Goal: Book appointment/travel/reservation

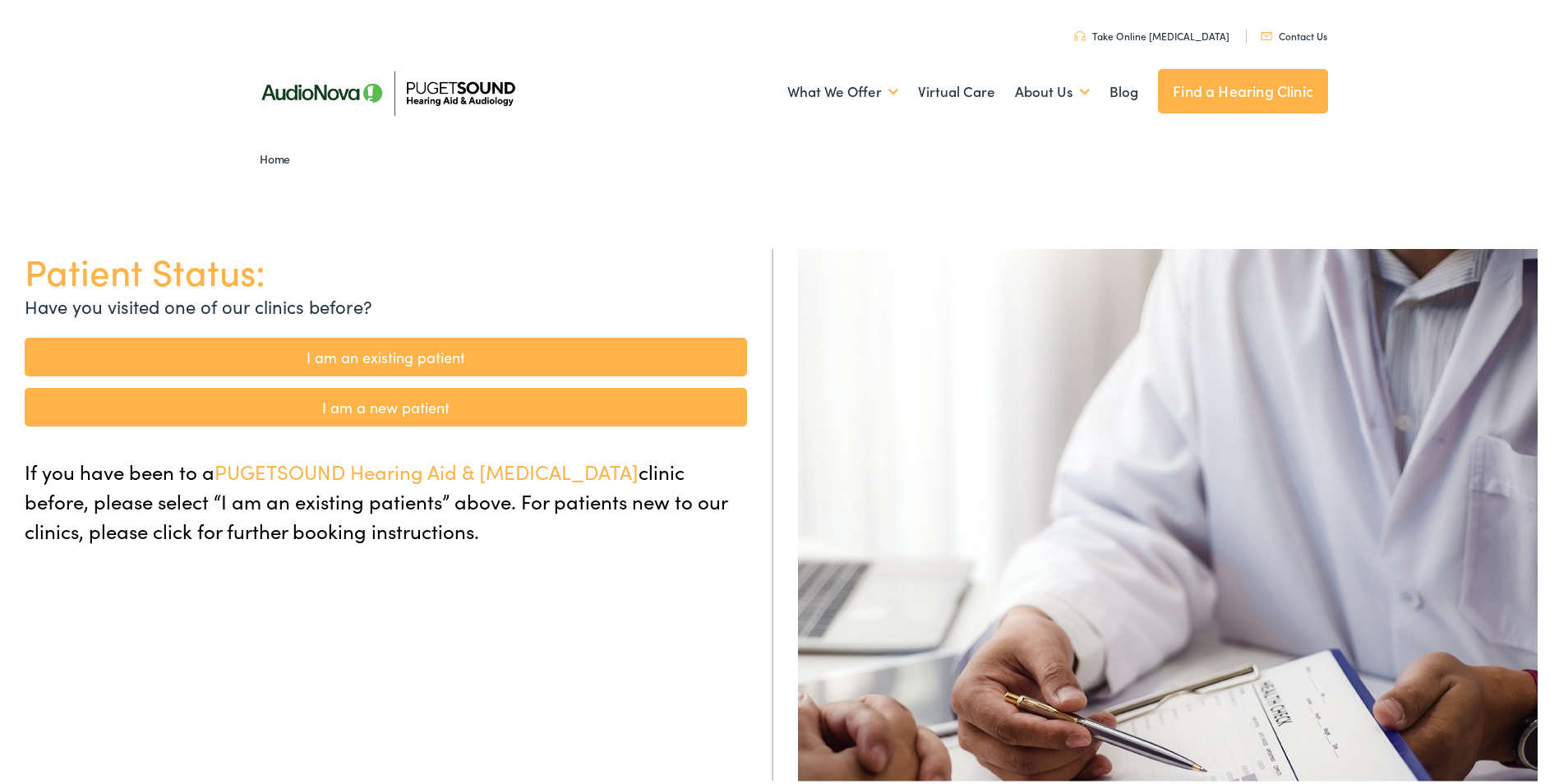
click at [388, 351] on link "I am an existing patient" at bounding box center [385, 353] width 722 height 39
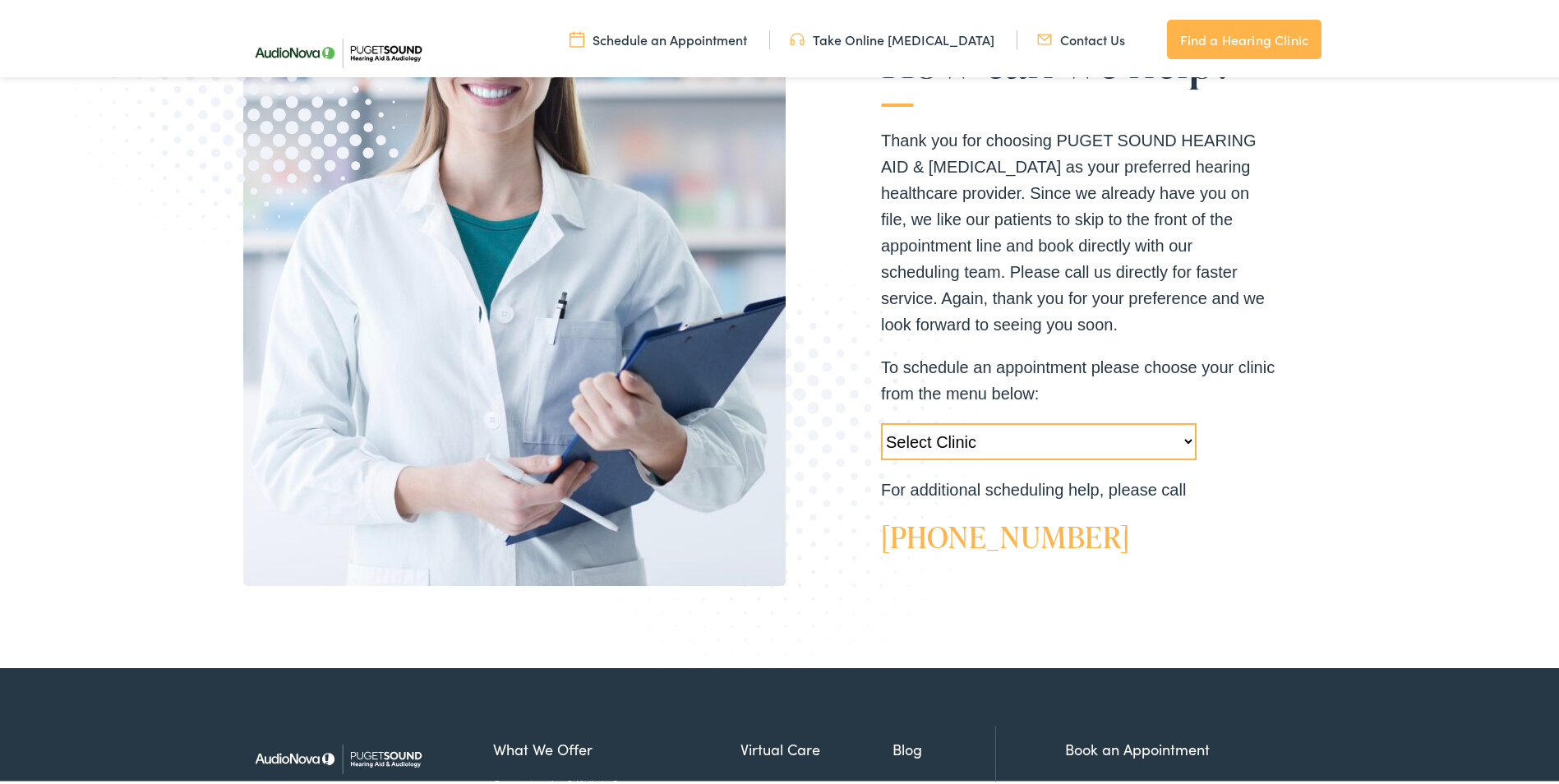
scroll to position [411, 0]
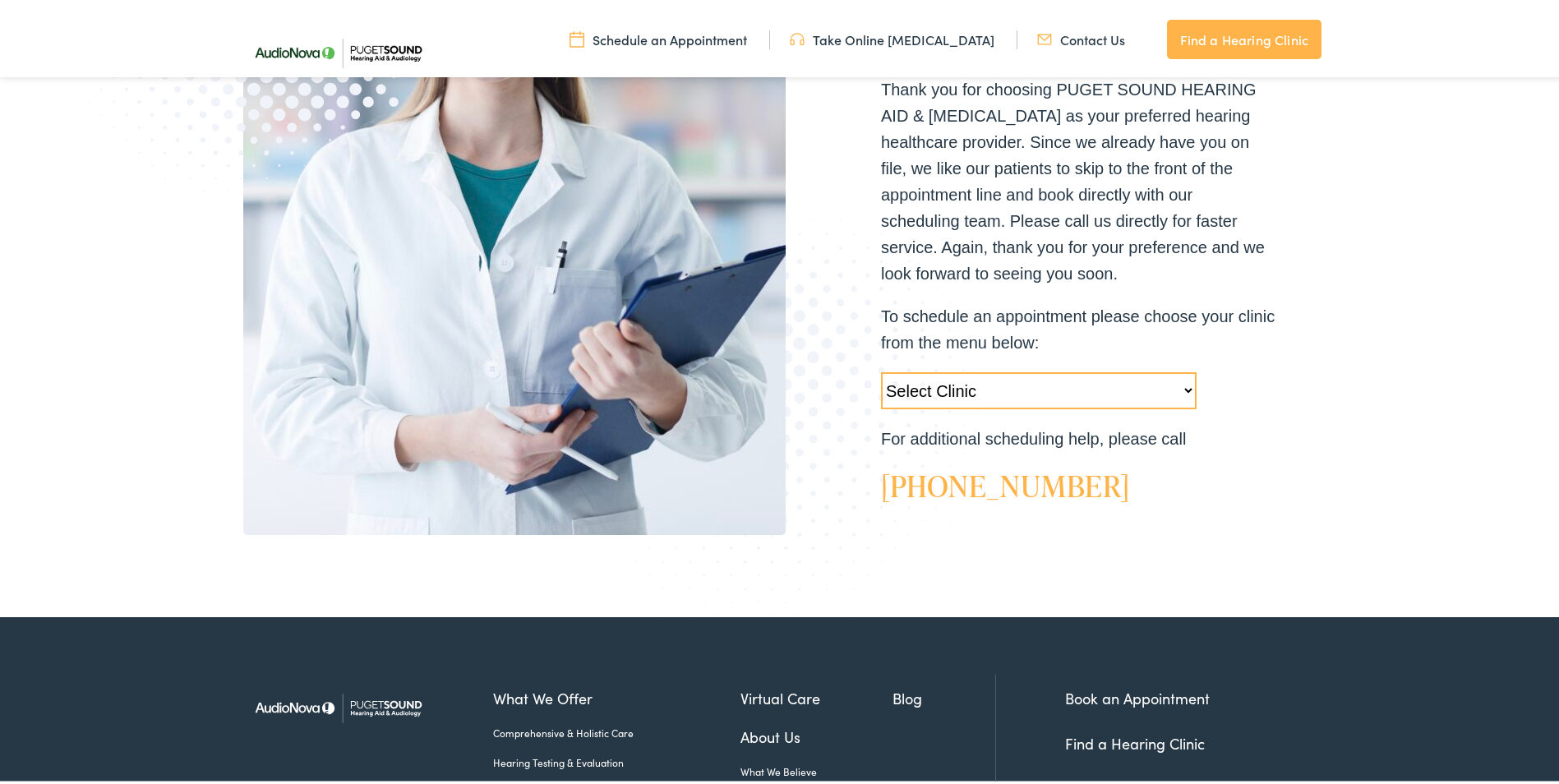
click at [1179, 395] on select "Select Clinic [GEOGRAPHIC_DATA]-[GEOGRAPHIC_DATA]-AudioNova [STREET_ADDRESS]-Au…" at bounding box center [1039, 387] width 316 height 37
click at [1065, 390] on select "Select Clinic [GEOGRAPHIC_DATA]-[GEOGRAPHIC_DATA]-AudioNova [STREET_ADDRESS]-Au…" at bounding box center [1039, 387] width 316 height 37
